Goal: Information Seeking & Learning: Learn about a topic

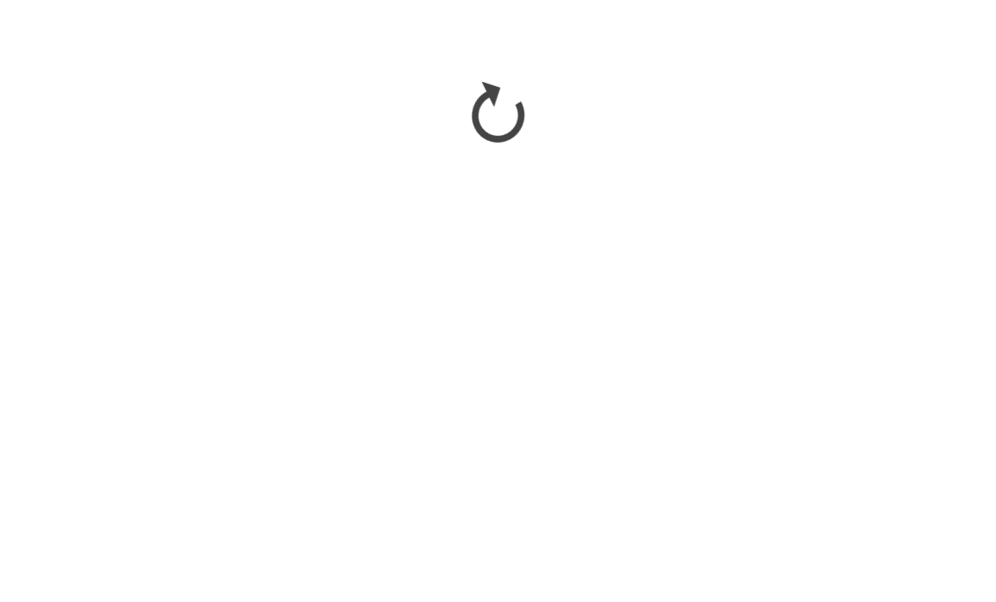
scroll to position [1063, 0]
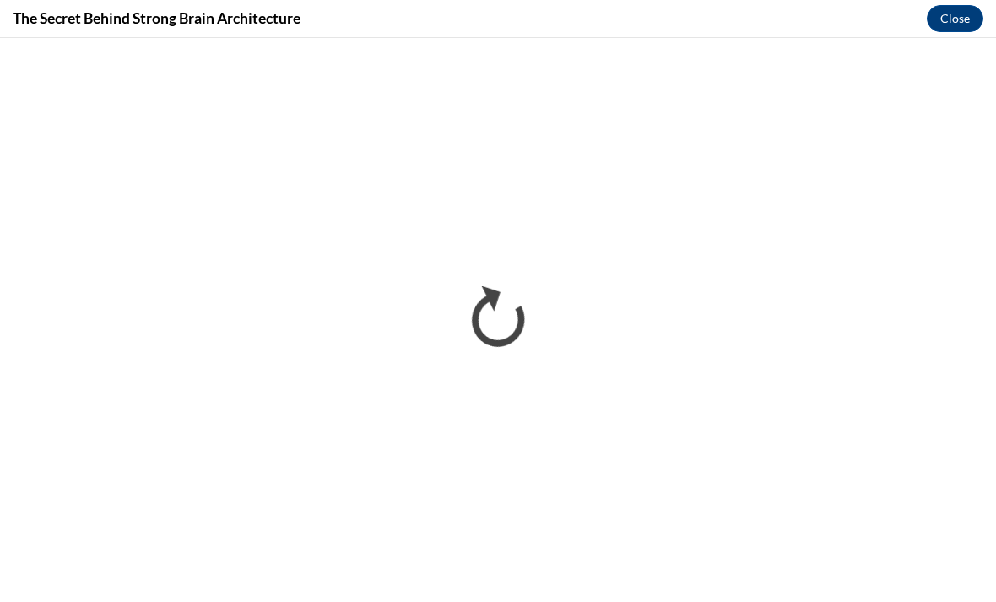
click at [940, 23] on button "Close" at bounding box center [954, 18] width 57 height 27
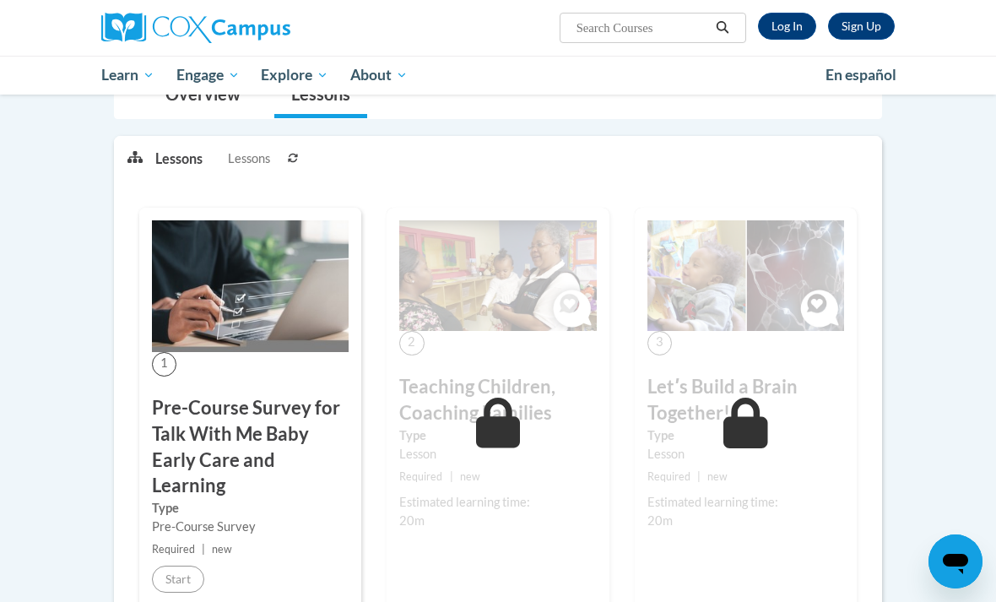
scroll to position [224, 0]
